Goal: Book appointment/travel/reservation

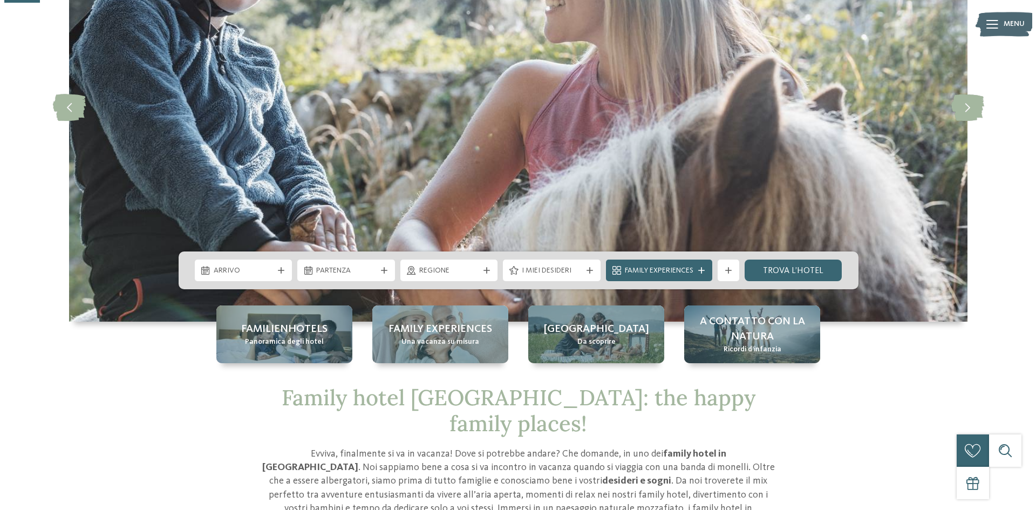
scroll to position [162, 0]
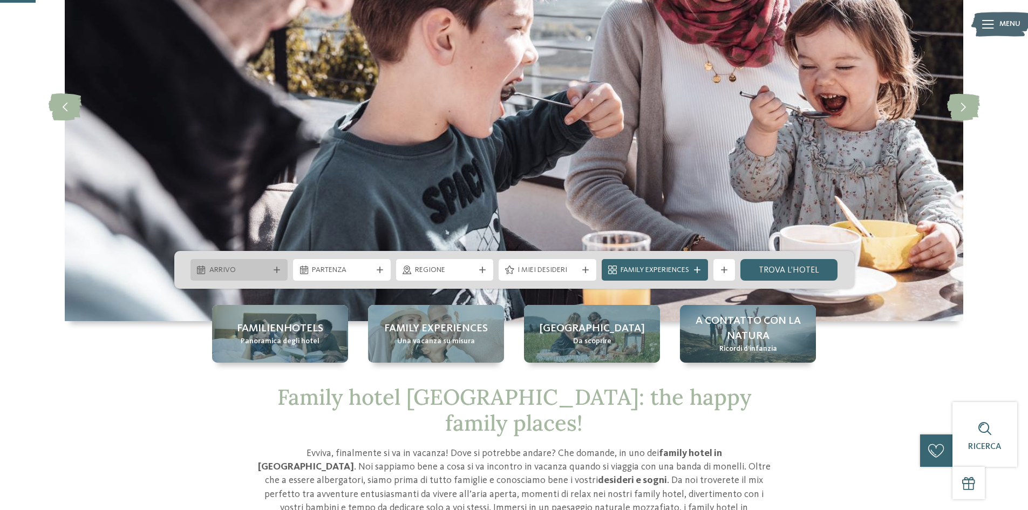
click at [281, 267] on div at bounding box center [276, 270] width 11 height 6
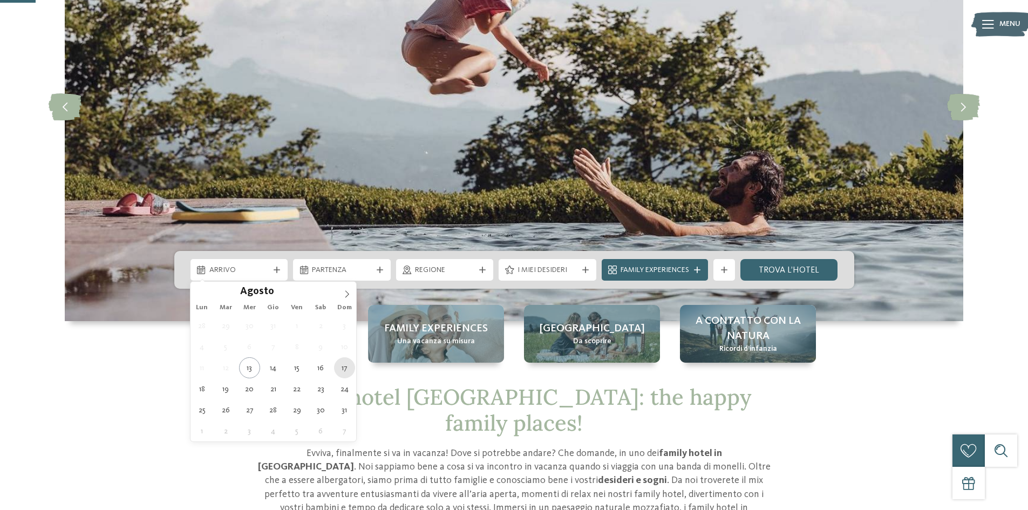
type div "[DATE]"
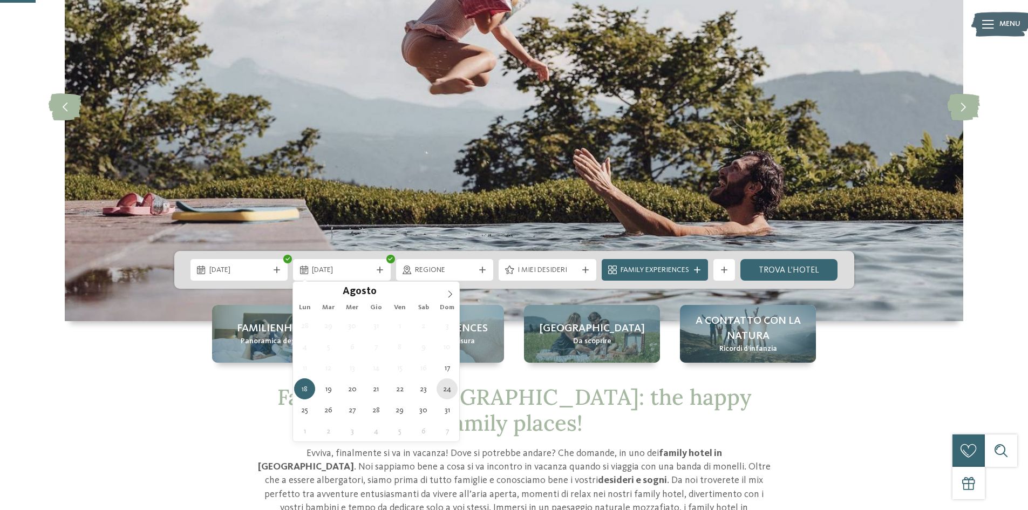
type div "[DATE]"
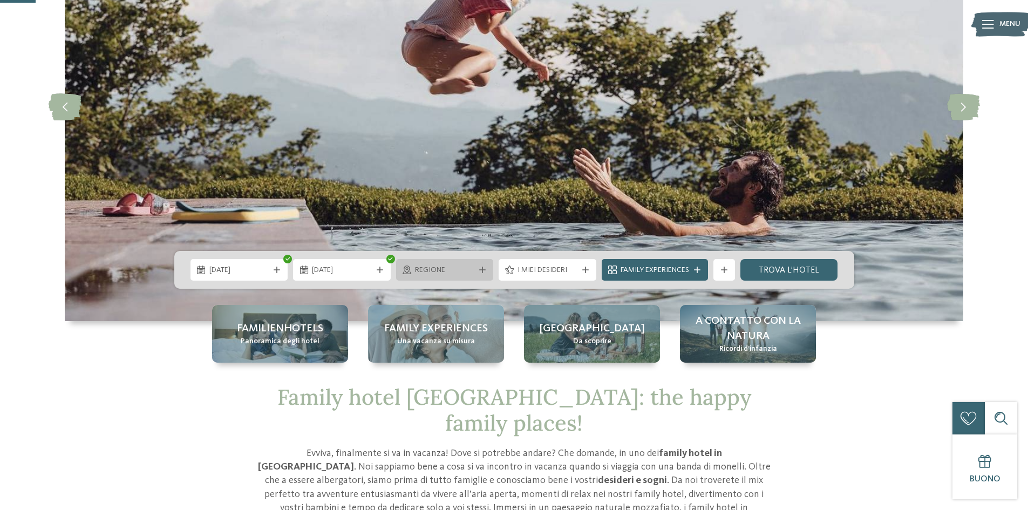
click at [479, 271] on icon at bounding box center [482, 270] width 6 height 6
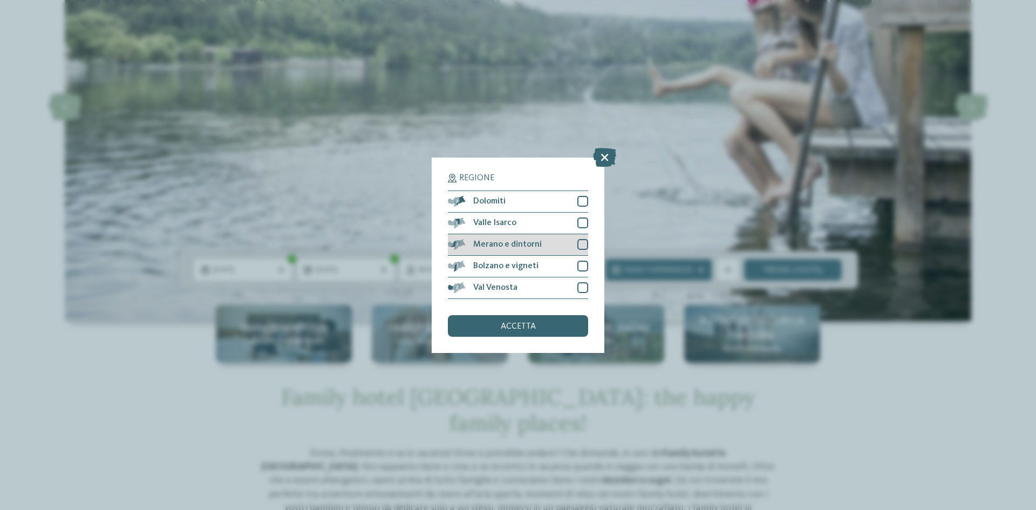
click at [578, 244] on div at bounding box center [582, 244] width 11 height 11
click at [506, 326] on span "accetta" at bounding box center [518, 326] width 35 height 9
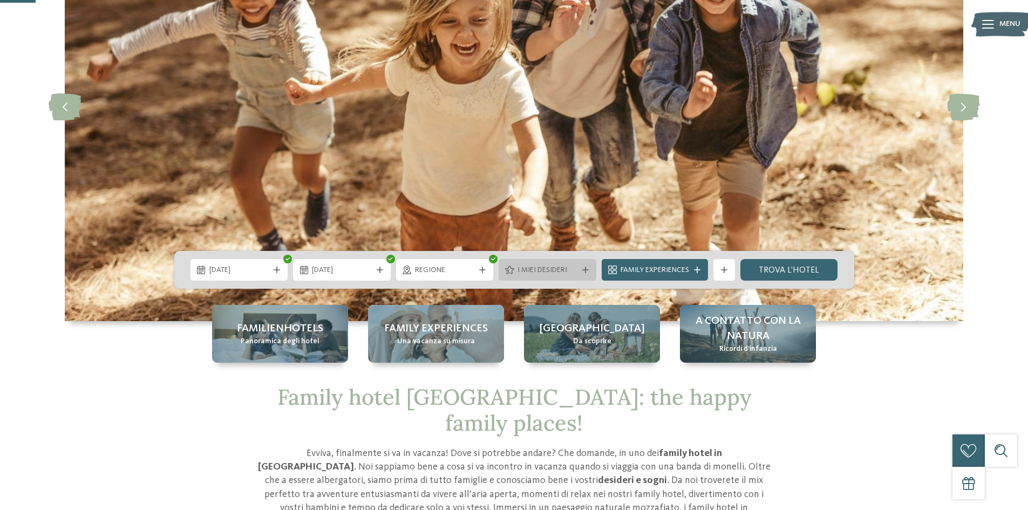
click at [561, 268] on span "I miei desideri" at bounding box center [548, 270] width 60 height 11
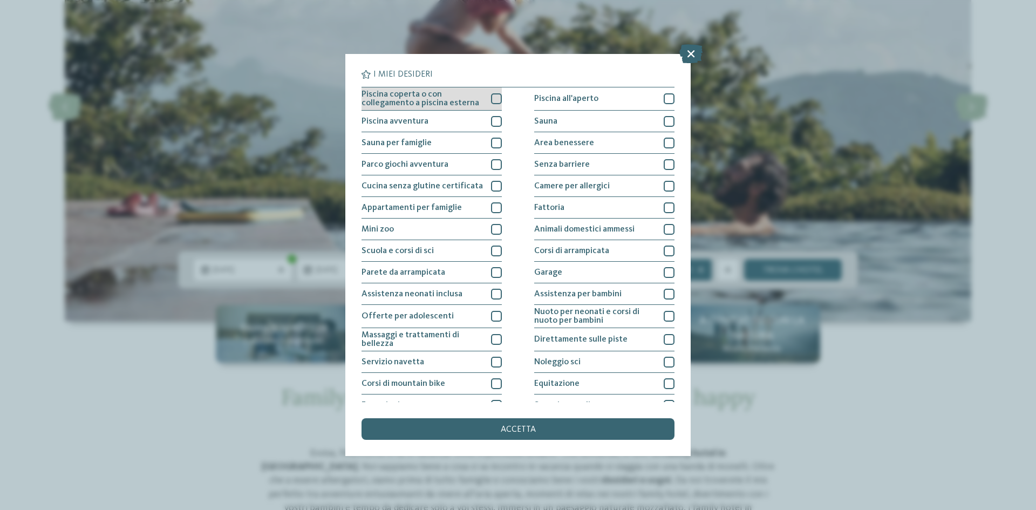
click at [494, 97] on div at bounding box center [496, 98] width 11 height 11
click at [664, 98] on div at bounding box center [669, 98] width 11 height 11
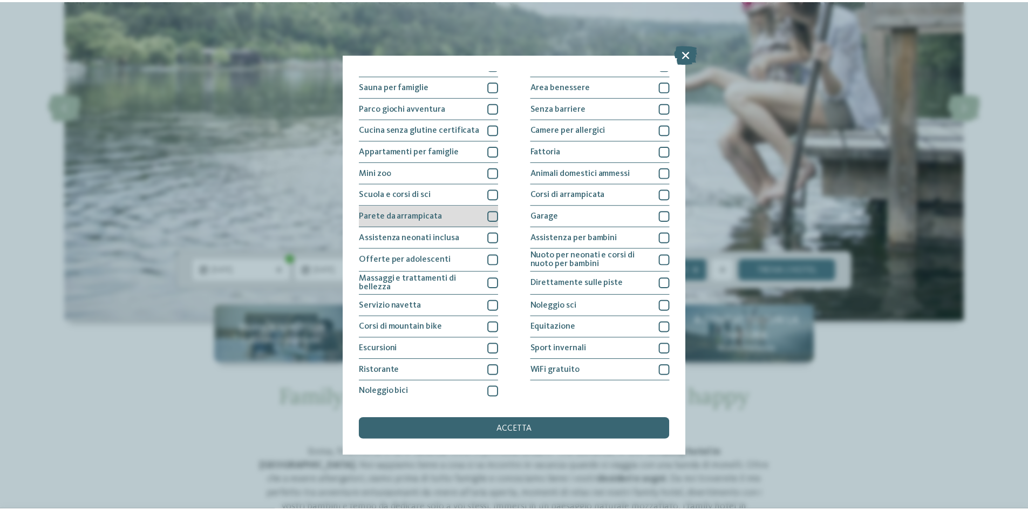
scroll to position [57, 0]
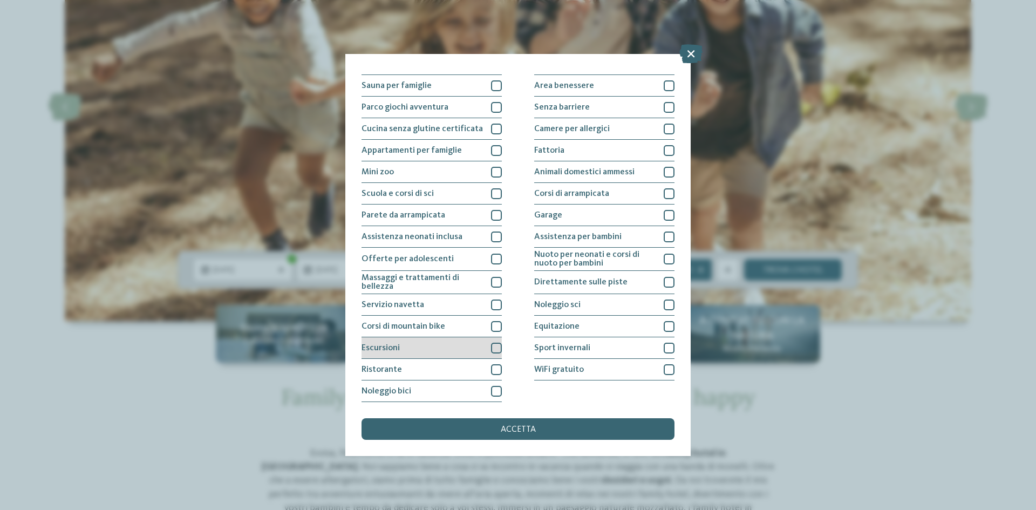
click at [498, 351] on div at bounding box center [496, 348] width 11 height 11
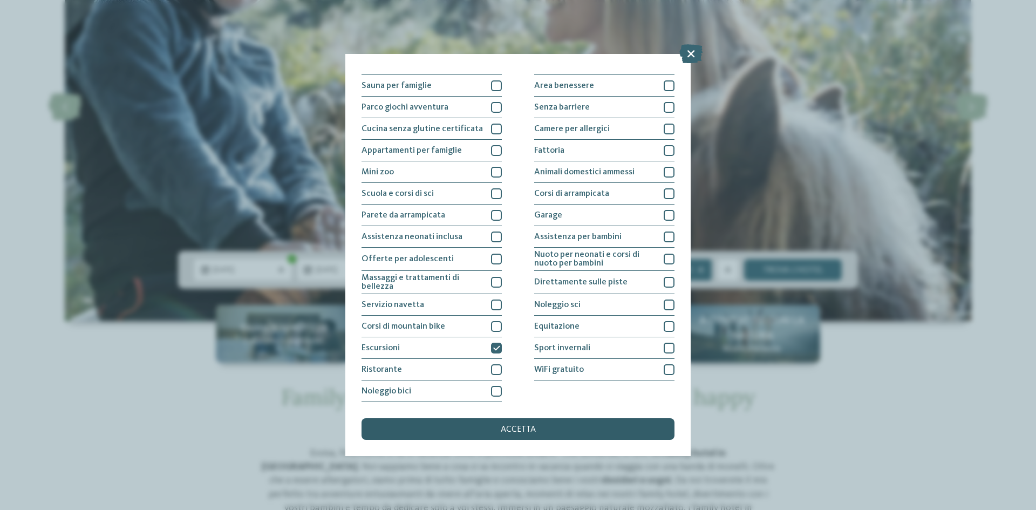
click at [516, 428] on span "accetta" at bounding box center [518, 429] width 35 height 9
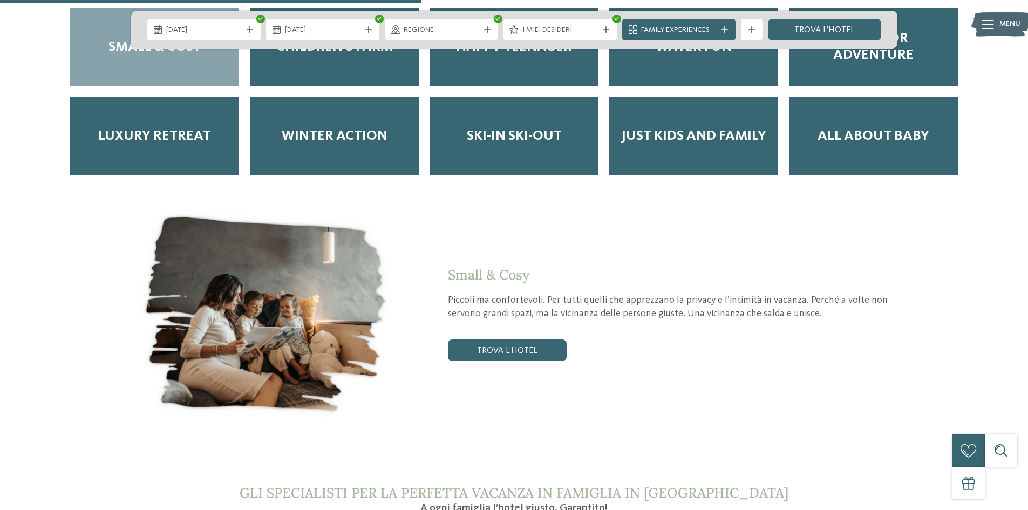
scroll to position [2051, 0]
